Goal: Information Seeking & Learning: Stay updated

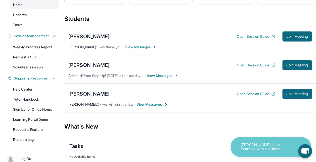
scroll to position [53, 0]
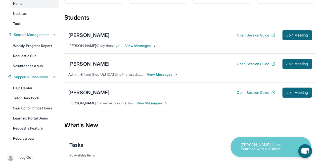
click at [247, 145] on p "[PERSON_NAME] L just matched with a student!" at bounding box center [266, 147] width 50 height 8
click at [247, 147] on p "[PERSON_NAME] L just matched with a student!" at bounding box center [266, 147] width 50 height 8
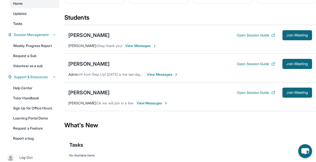
click at [200, 146] on div "Tasks" at bounding box center [190, 144] width 242 height 7
